Goal: Task Accomplishment & Management: Manage account settings

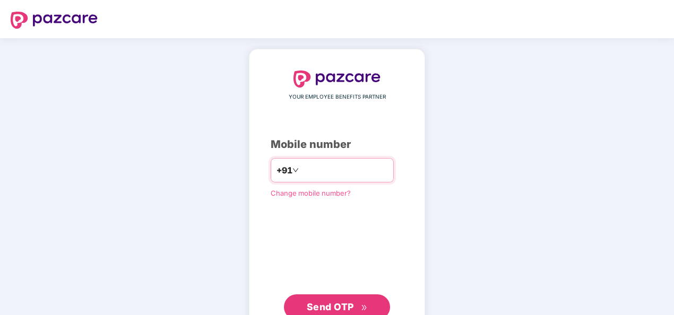
click at [301, 169] on input "**********" at bounding box center [344, 170] width 87 height 17
type input "**********"
click at [351, 305] on span "Send OTP" at bounding box center [330, 307] width 47 height 11
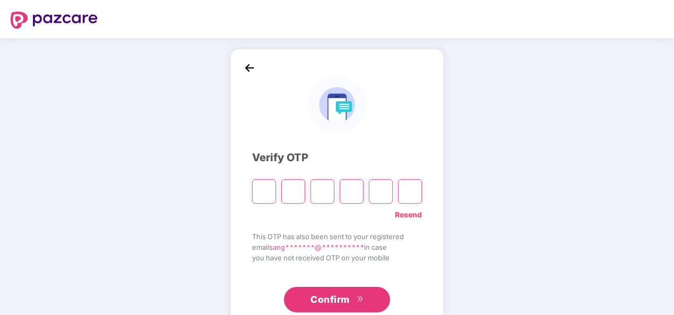
type input "*"
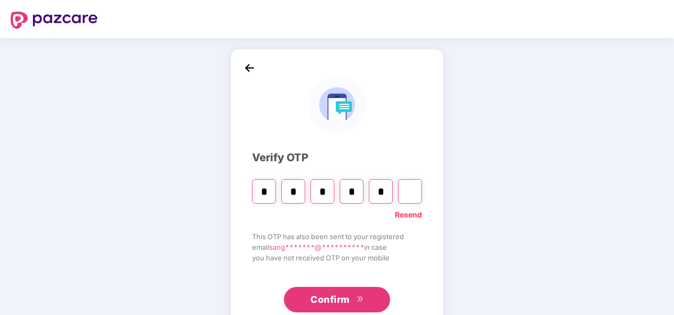
type input "*"
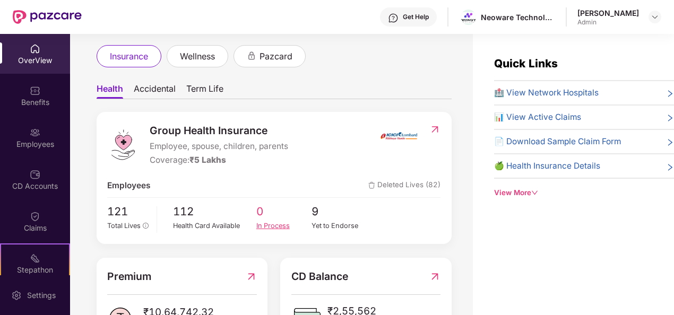
scroll to position [56, 0]
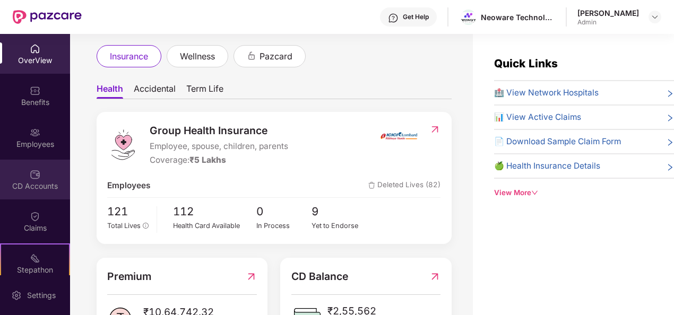
click at [41, 178] on div "CD Accounts" at bounding box center [35, 180] width 70 height 40
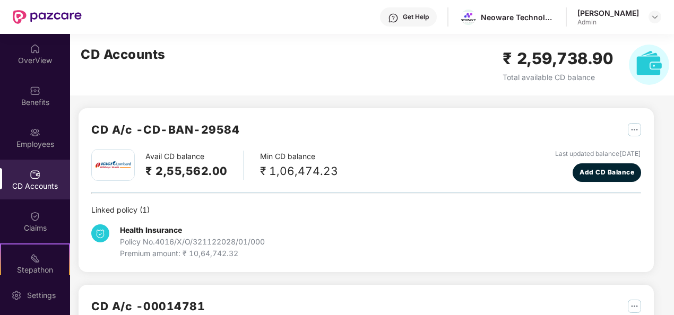
scroll to position [93, 0]
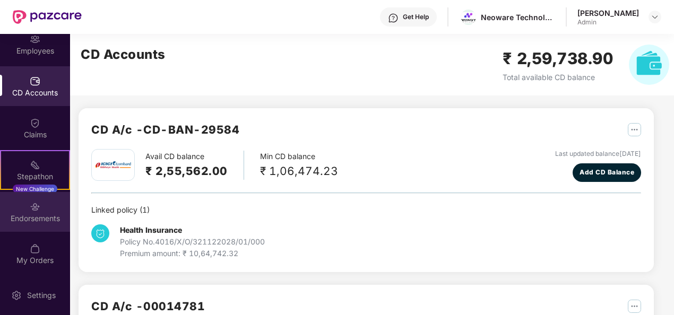
click at [35, 224] on div "Endorsements" at bounding box center [35, 212] width 70 height 40
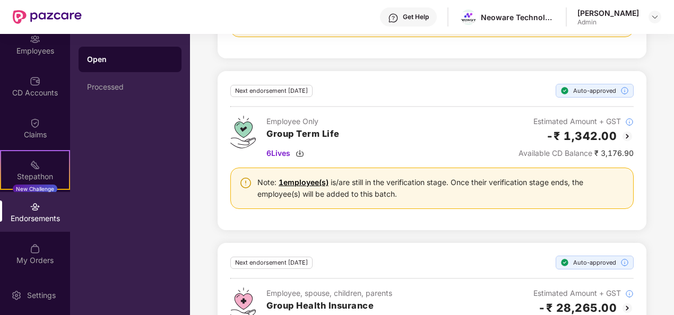
scroll to position [565, 0]
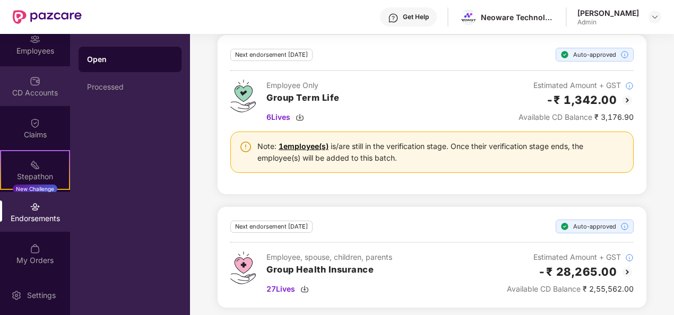
click at [40, 97] on div "CD Accounts" at bounding box center [35, 93] width 70 height 11
